Goal: Task Accomplishment & Management: Complete application form

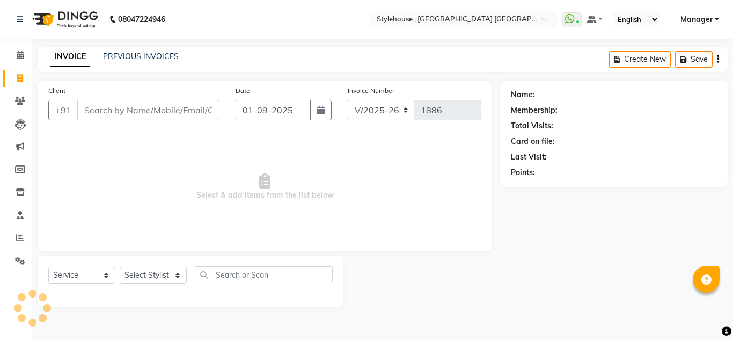
select select "7793"
select select "service"
click at [20, 58] on icon at bounding box center [20, 55] width 7 height 8
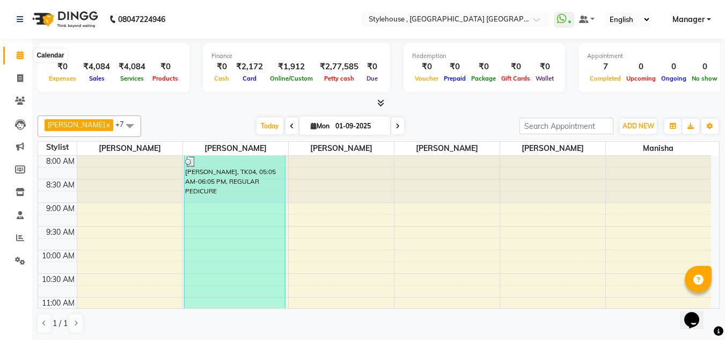
click at [18, 57] on icon at bounding box center [20, 55] width 7 height 8
click at [18, 59] on icon at bounding box center [20, 55] width 7 height 8
click at [20, 78] on icon at bounding box center [20, 78] width 6 height 8
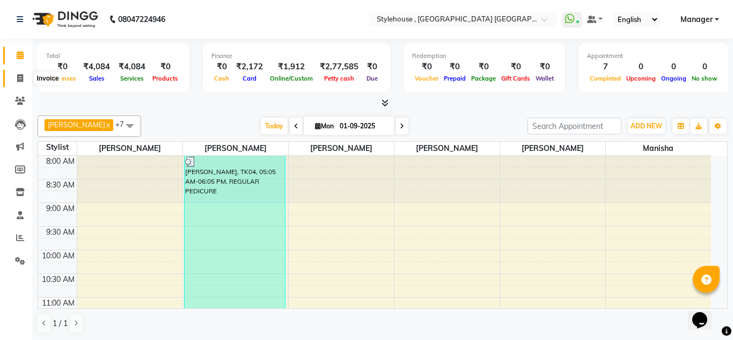
select select "service"
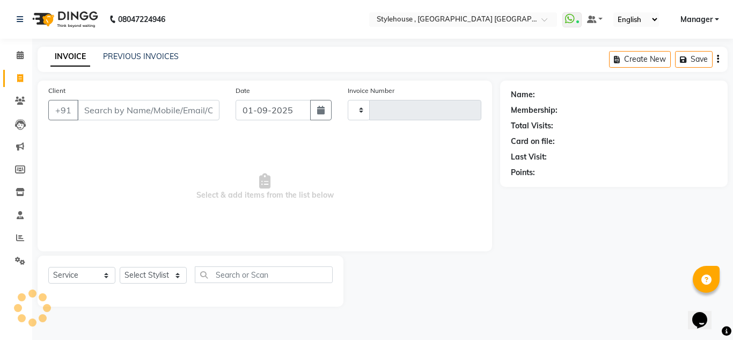
type input "1886"
select select "7793"
click at [98, 108] on input "Client" at bounding box center [148, 110] width 142 height 20
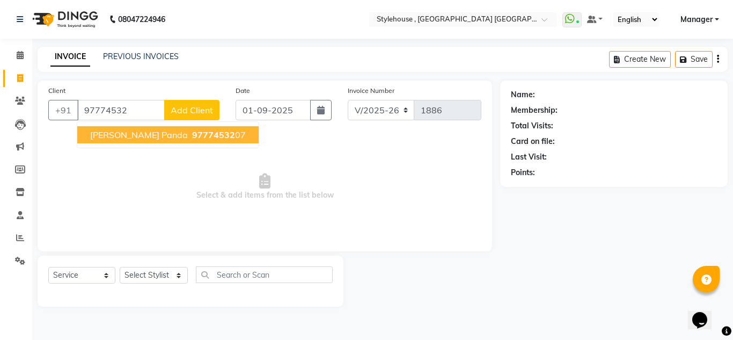
click at [111, 138] on span "[PERSON_NAME] Panda" at bounding box center [139, 134] width 98 height 11
type input "9777453207"
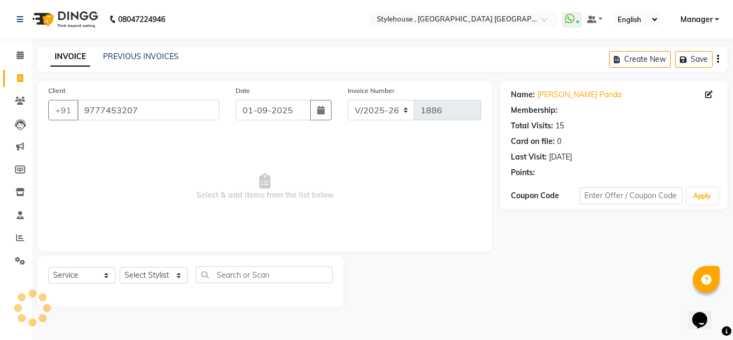
select select "1: Object"
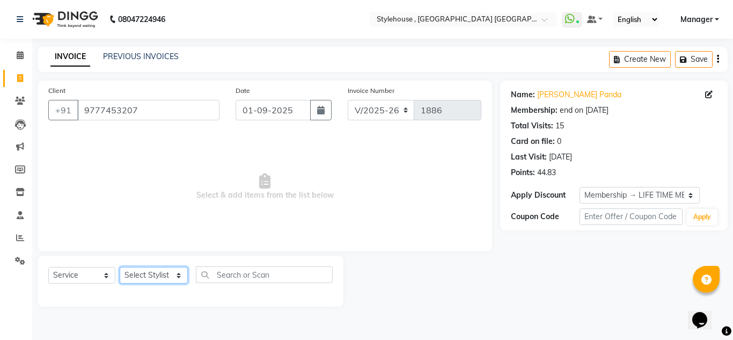
click at [149, 276] on select "Select Stylist [PERSON_NAME] [PERSON_NAME] [PERSON_NAME] [PERSON_NAME] MAMMA Ma…" at bounding box center [154, 275] width 68 height 17
select select "88660"
click at [120, 267] on select "Select Stylist [PERSON_NAME] [PERSON_NAME] [PERSON_NAME] [PERSON_NAME] MAMMA Ma…" at bounding box center [154, 275] width 68 height 17
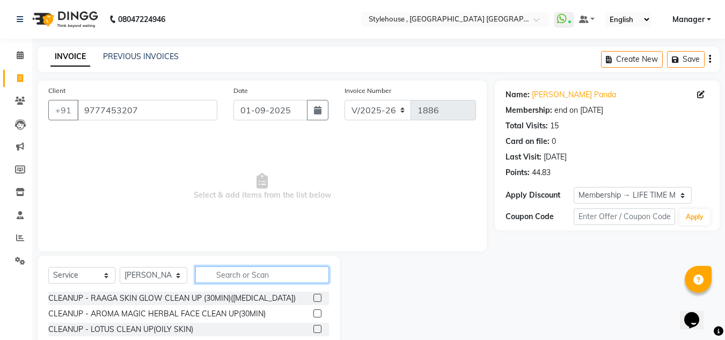
click at [241, 278] on input "text" at bounding box center [262, 274] width 134 height 17
click at [244, 277] on input "text" at bounding box center [262, 274] width 134 height 17
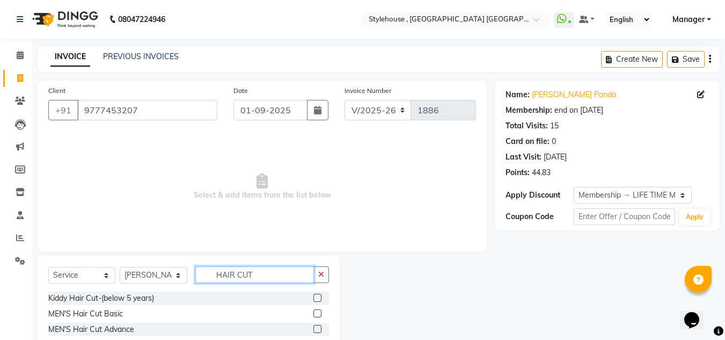
type input "HAIR CUT"
click at [313, 312] on label at bounding box center [317, 313] width 8 height 8
click at [313, 312] on input "checkbox" at bounding box center [316, 313] width 7 height 7
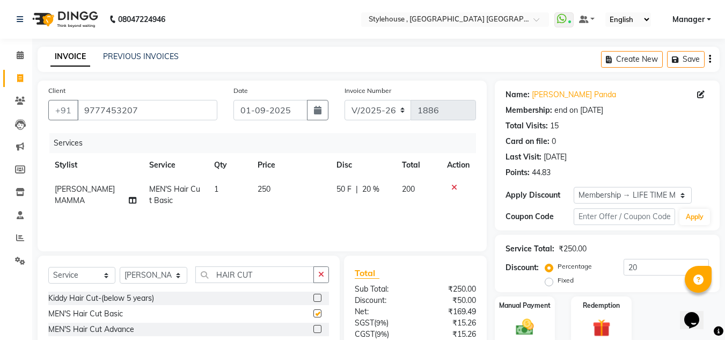
checkbox input "false"
click at [323, 276] on icon "button" at bounding box center [321, 275] width 6 height 8
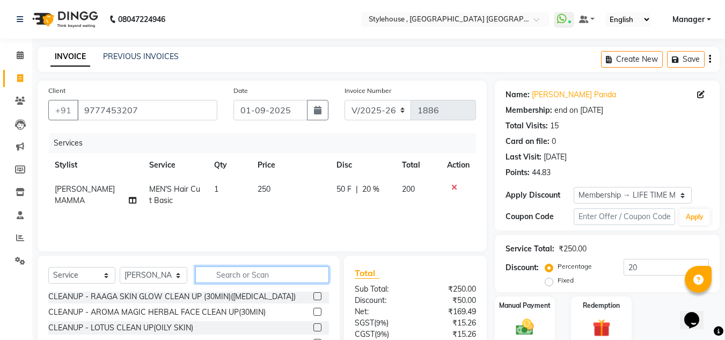
click at [277, 276] on input "text" at bounding box center [262, 274] width 134 height 17
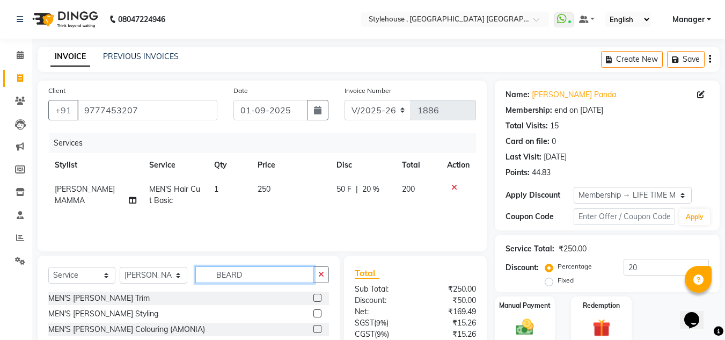
type input "BEARD"
click at [317, 315] on label at bounding box center [317, 313] width 8 height 8
click at [317, 315] on input "checkbox" at bounding box center [316, 313] width 7 height 7
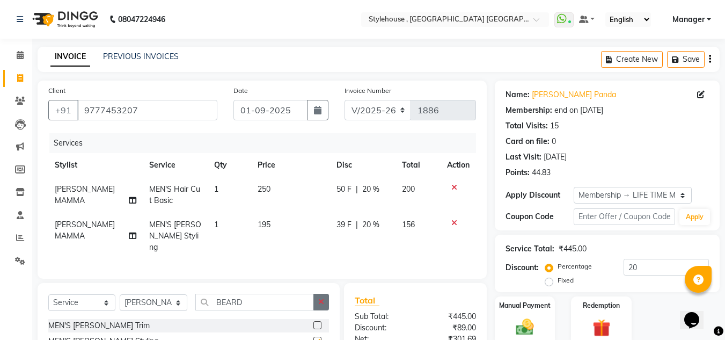
checkbox input "false"
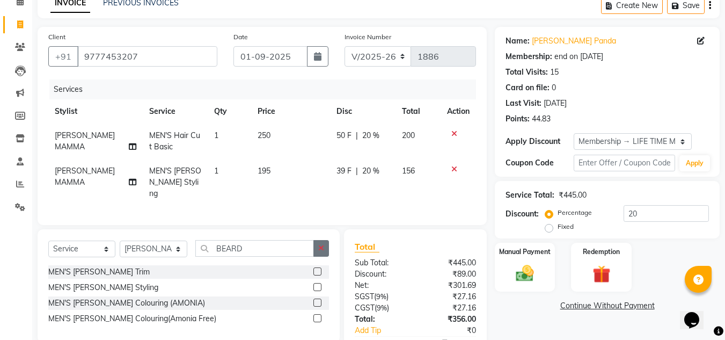
click at [322, 247] on icon "button" at bounding box center [321, 248] width 6 height 8
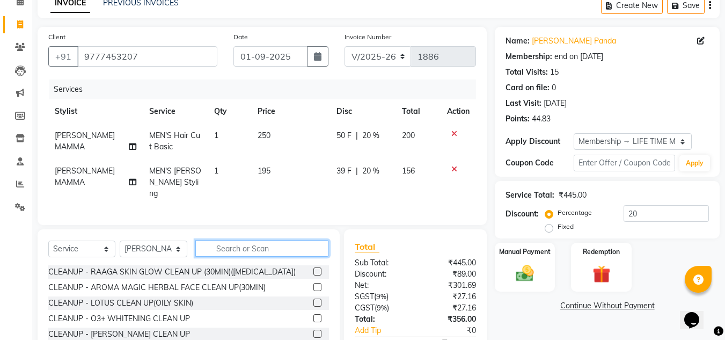
click at [255, 247] on input "text" at bounding box center [262, 248] width 134 height 17
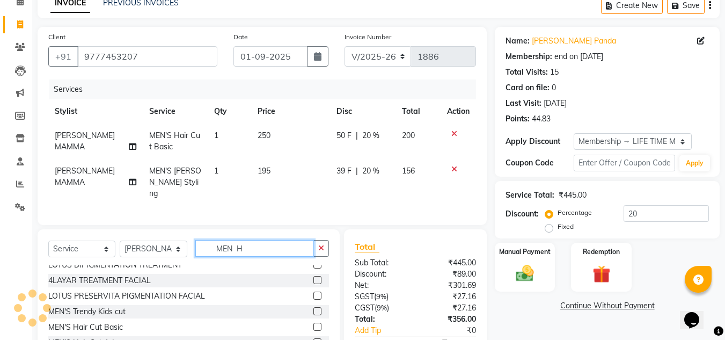
scroll to position [0, 0]
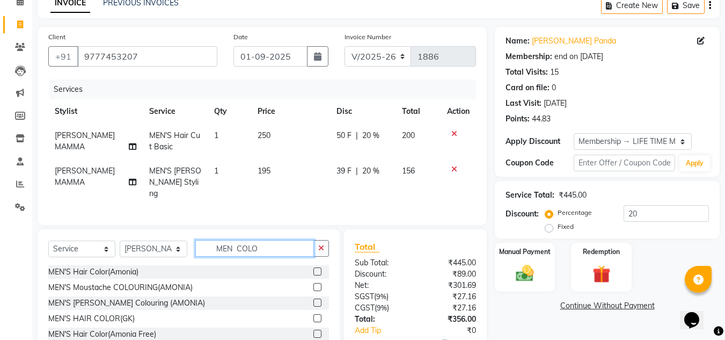
type input "MEN COLO"
click at [313, 330] on label at bounding box center [317, 334] width 8 height 8
click at [313, 331] on input "checkbox" at bounding box center [316, 334] width 7 height 7
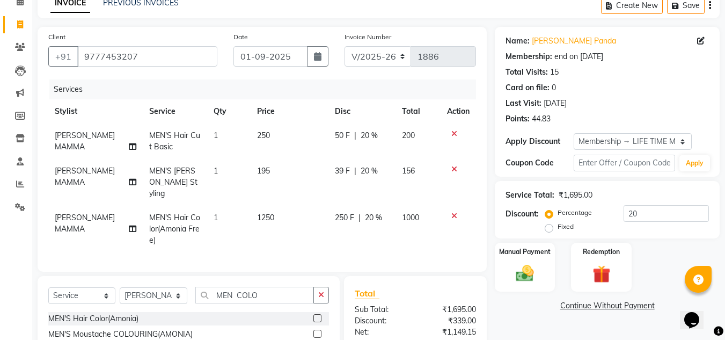
checkbox input "false"
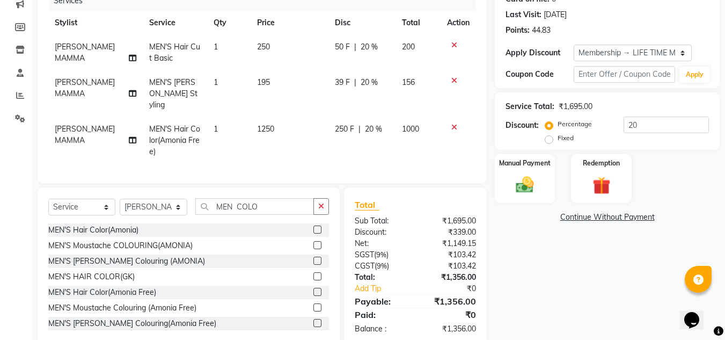
scroll to position [161, 0]
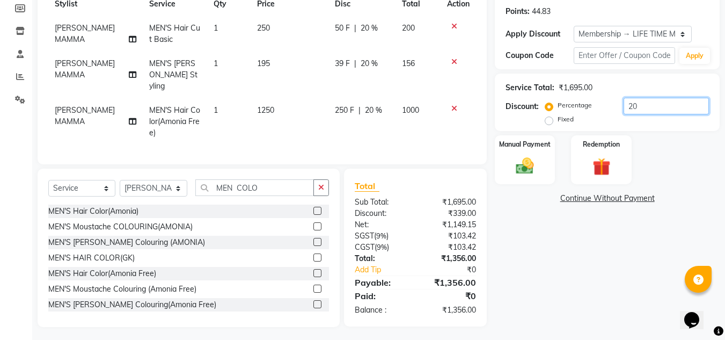
click at [640, 107] on input "20" at bounding box center [666, 106] width 85 height 17
click at [642, 105] on input "20" at bounding box center [666, 106] width 85 height 17
type input "2"
click at [561, 246] on div "Name: [PERSON_NAME] Panda Membership: end on [DATE] Total Visits: 15 Card on fi…" at bounding box center [611, 122] width 233 height 407
click at [560, 252] on div "Name: [PERSON_NAME] Panda Membership: end on [DATE] Total Visits: 15 Card on fi…" at bounding box center [611, 122] width 233 height 407
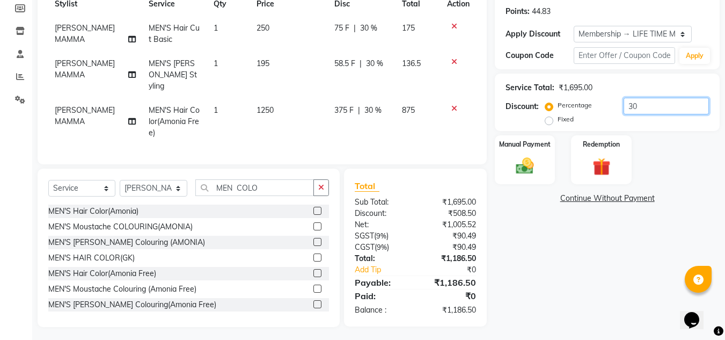
click at [645, 105] on input "30" at bounding box center [666, 106] width 85 height 17
type input "3"
type input "35"
click at [571, 253] on div "Name: [PERSON_NAME] Panda Membership: end on [DATE] Total Visits: 15 Card on fi…" at bounding box center [611, 122] width 233 height 407
click at [650, 107] on input "35" at bounding box center [666, 106] width 85 height 17
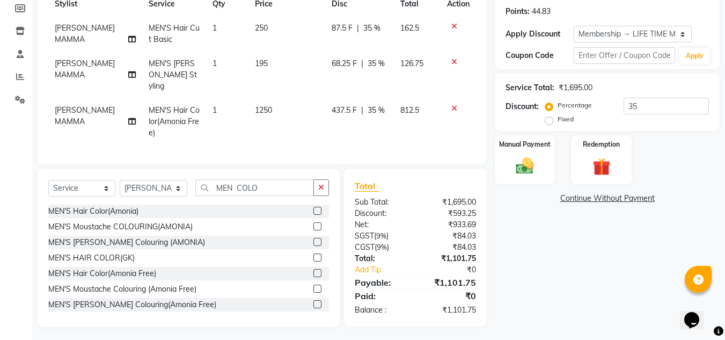
click at [376, 105] on span "35 %" at bounding box center [376, 110] width 17 height 11
select select "88660"
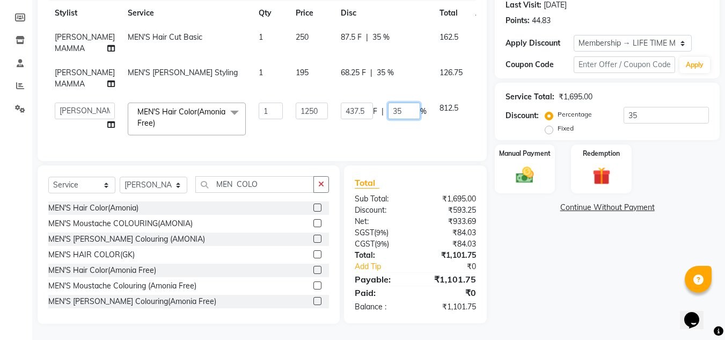
click at [388, 119] on input "35" at bounding box center [404, 111] width 32 height 17
type input "35.5"
click at [373, 144] on div "Services Stylist Service Qty Price Disc Total Action [PERSON_NAME] MAMMA MEN'S …" at bounding box center [262, 65] width 428 height 169
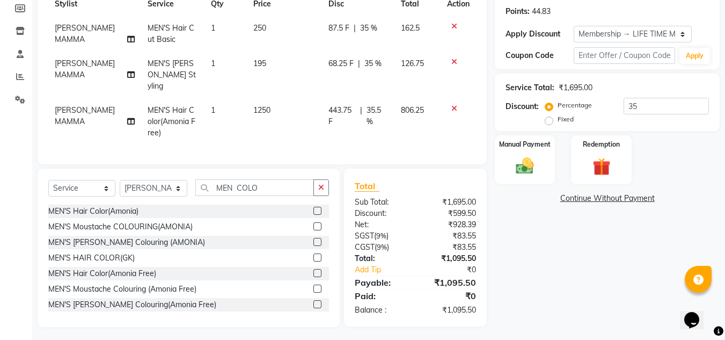
click at [382, 105] on span "35.5 %" at bounding box center [377, 116] width 21 height 23
select select "88660"
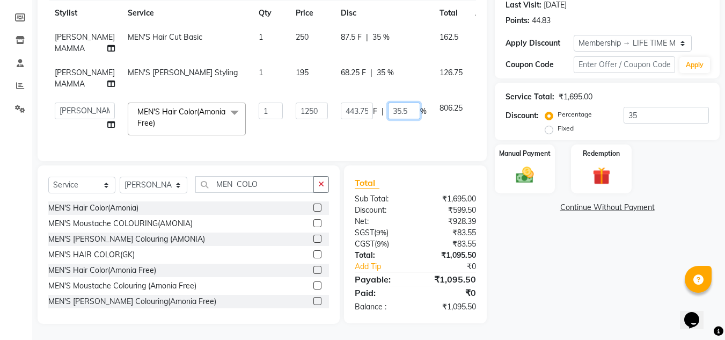
click at [388, 119] on input "35.5" at bounding box center [404, 111] width 32 height 17
type input "35.4"
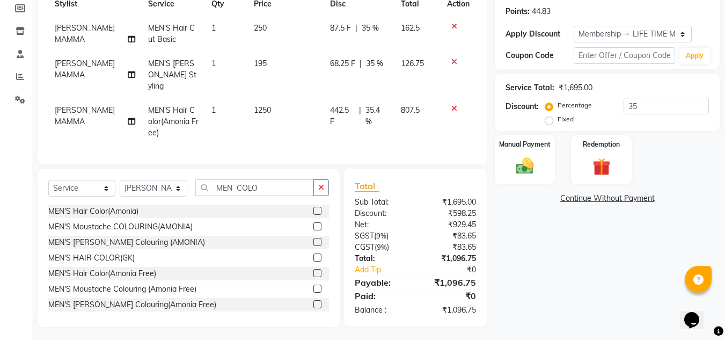
click at [373, 143] on div "Services Stylist Service Qty Price Disc Total Action [PERSON_NAME] MAMMA MEN'S …" at bounding box center [262, 62] width 428 height 181
click at [379, 105] on span "35.4 %" at bounding box center [377, 116] width 23 height 23
select select "88660"
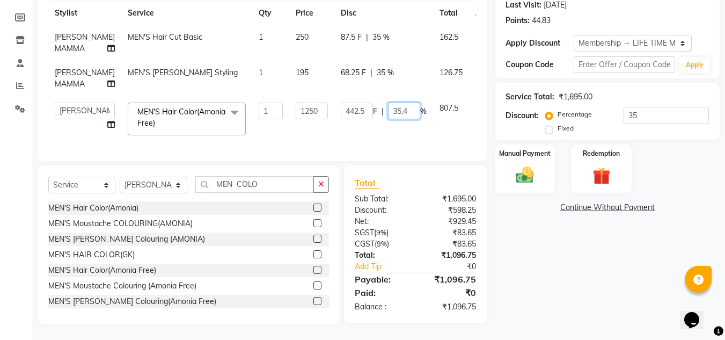
click at [388, 119] on input "35.4" at bounding box center [404, 111] width 32 height 17
type input "35.3"
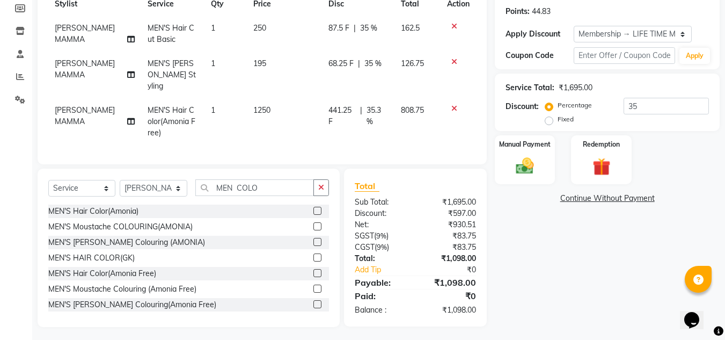
click at [429, 154] on div "Client [PHONE_NUMBER] Date [DATE] Invoice Number V/2025 V/[PHONE_NUMBER] Servic…" at bounding box center [262, 41] width 449 height 245
click at [384, 105] on span "35.3 %" at bounding box center [377, 116] width 21 height 23
select select "88660"
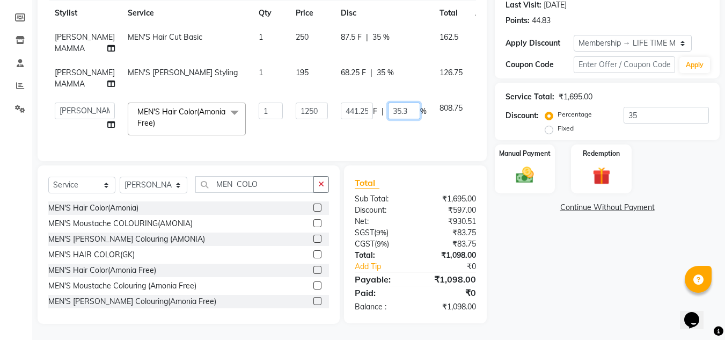
click at [388, 119] on input "35.3" at bounding box center [404, 111] width 32 height 17
type input "35.2"
click at [379, 141] on div "Services Stylist Service Qty Price Disc Total Action [PERSON_NAME] MAMMA MEN'S …" at bounding box center [262, 65] width 428 height 169
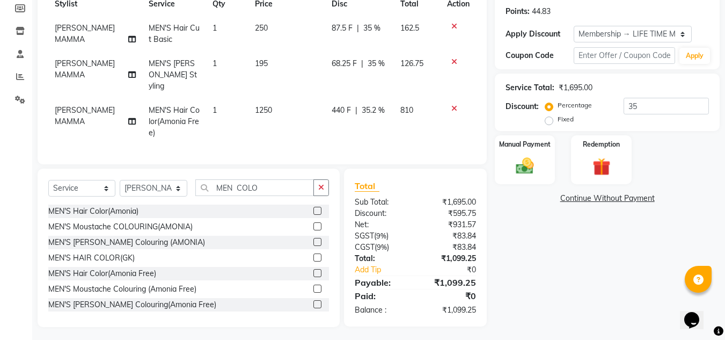
click at [373, 105] on span "35.2 %" at bounding box center [373, 110] width 23 height 11
select select "88660"
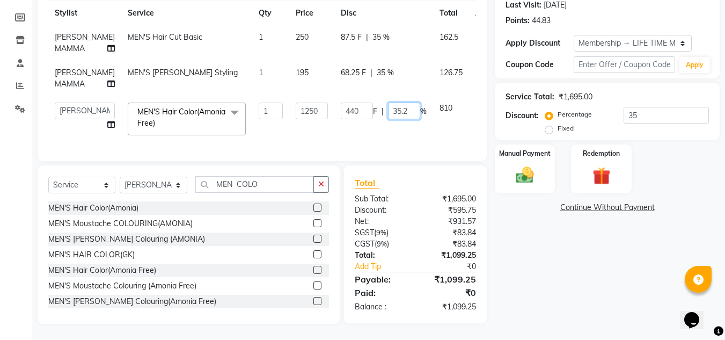
click at [388, 119] on input "35.2" at bounding box center [404, 111] width 32 height 17
type input "35.3"
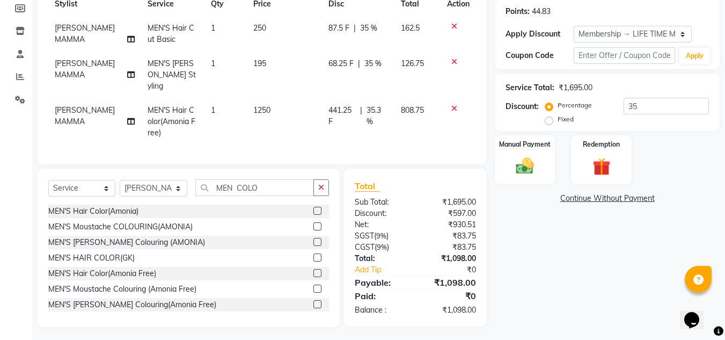
click at [383, 145] on div "Services Stylist Service Qty Price Disc Total Action [PERSON_NAME] MAMMA MEN'S …" at bounding box center [262, 62] width 428 height 181
click at [382, 105] on span "35.3 %" at bounding box center [377, 116] width 21 height 23
select select "88660"
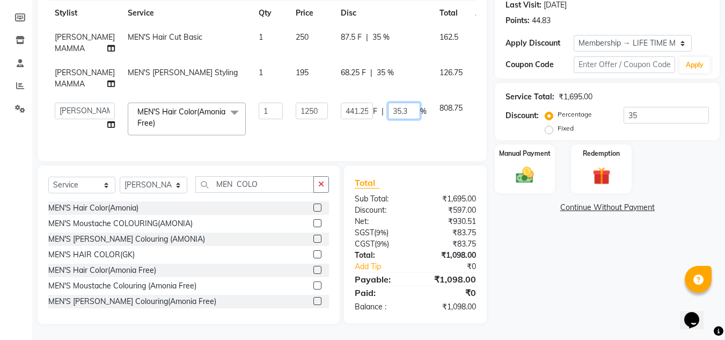
click at [388, 119] on input "35.3" at bounding box center [404, 111] width 32 height 17
type input "3"
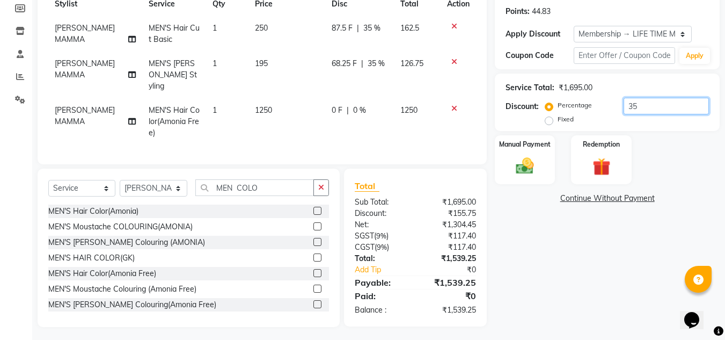
click at [648, 105] on input "35" at bounding box center [666, 106] width 85 height 17
type input "3"
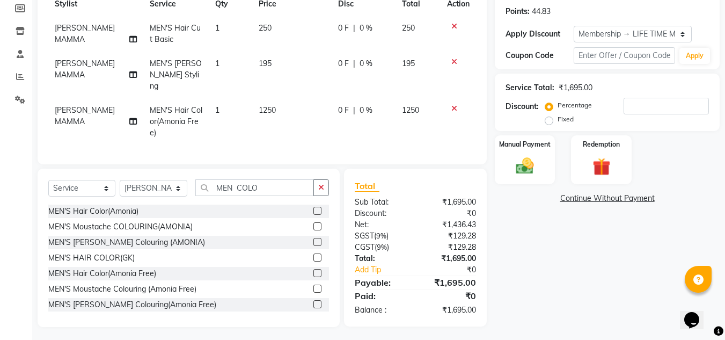
click at [558, 121] on label "Fixed" at bounding box center [566, 119] width 16 height 10
click at [549, 121] on input "Fixed" at bounding box center [551, 119] width 8 height 8
radio input "true"
click at [640, 104] on input "number" at bounding box center [666, 106] width 85 height 17
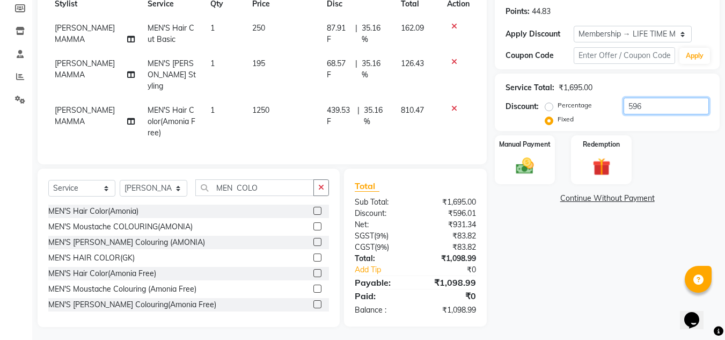
type input "596"
click at [588, 269] on div "Name: [PERSON_NAME] Panda Membership: end on [DATE] Total Visits: 15 Card on fi…" at bounding box center [611, 122] width 233 height 407
click at [527, 153] on div "Manual Payment" at bounding box center [525, 159] width 63 height 51
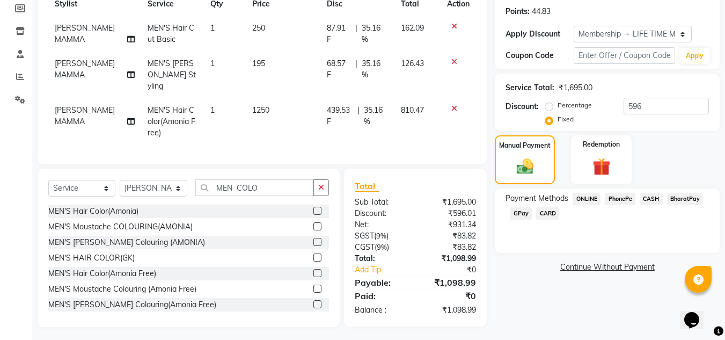
click at [618, 199] on span "PhonePe" at bounding box center [620, 199] width 31 height 12
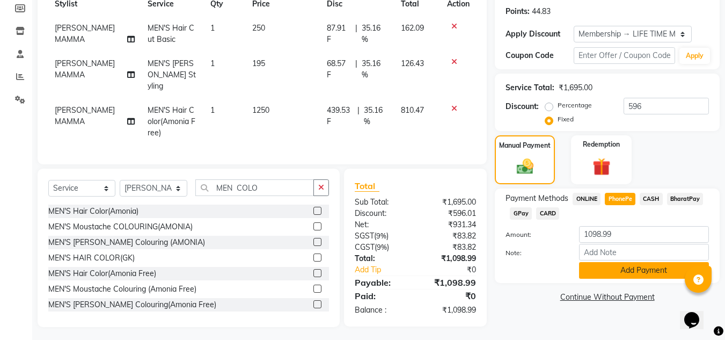
click at [612, 269] on button "Add Payment" at bounding box center [644, 270] width 130 height 17
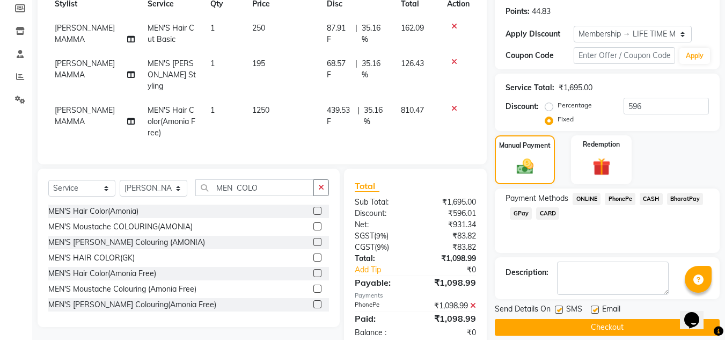
click at [532, 325] on button "Checkout" at bounding box center [607, 327] width 225 height 17
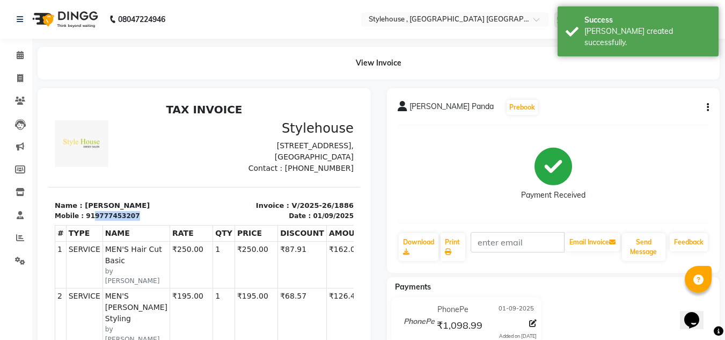
drag, startPoint x: 89, startPoint y: 228, endPoint x: 144, endPoint y: 224, distance: 55.5
click at [144, 221] on div "Mobile : 919777453207" at bounding box center [126, 216] width 143 height 10
copy div "9777453207"
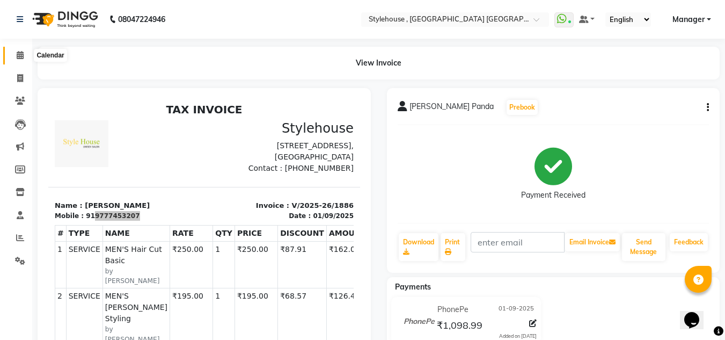
click at [20, 55] on icon at bounding box center [20, 55] width 7 height 8
